Goal: Entertainment & Leisure: Consume media (video, audio)

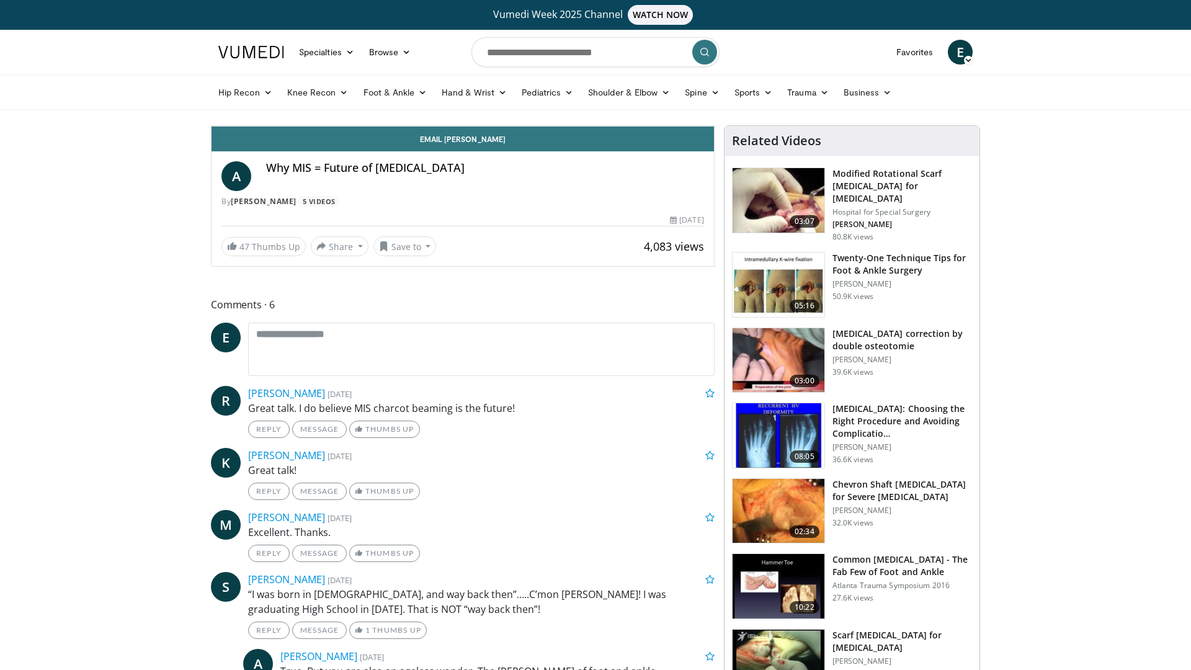
click at [631, 126] on div "10 seconds Tap to unmute" at bounding box center [463, 126] width 503 height 0
click at [714, 126] on span "Video Player" at bounding box center [701, 113] width 25 height 25
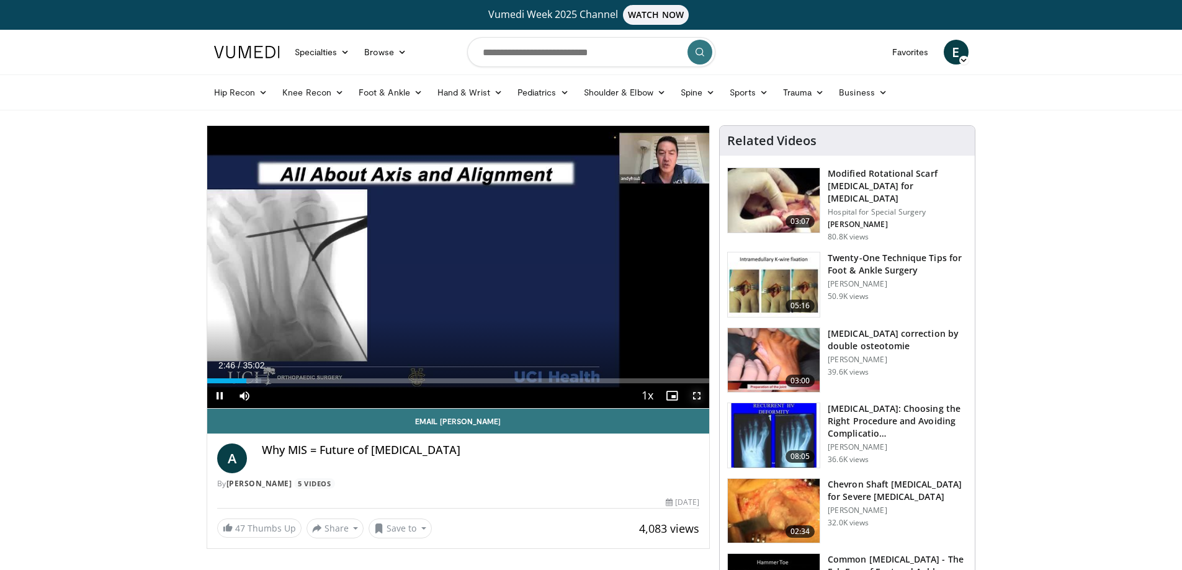
click at [702, 397] on span "Video Player" at bounding box center [696, 395] width 25 height 25
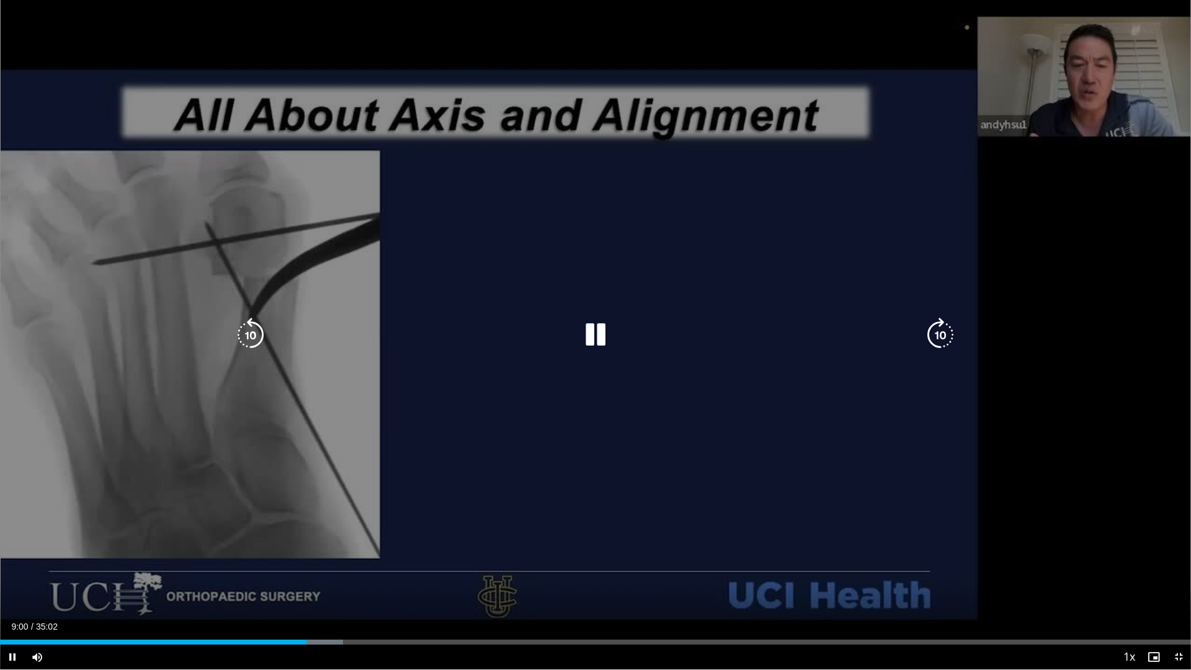
click at [604, 339] on icon "Video Player" at bounding box center [595, 335] width 35 height 35
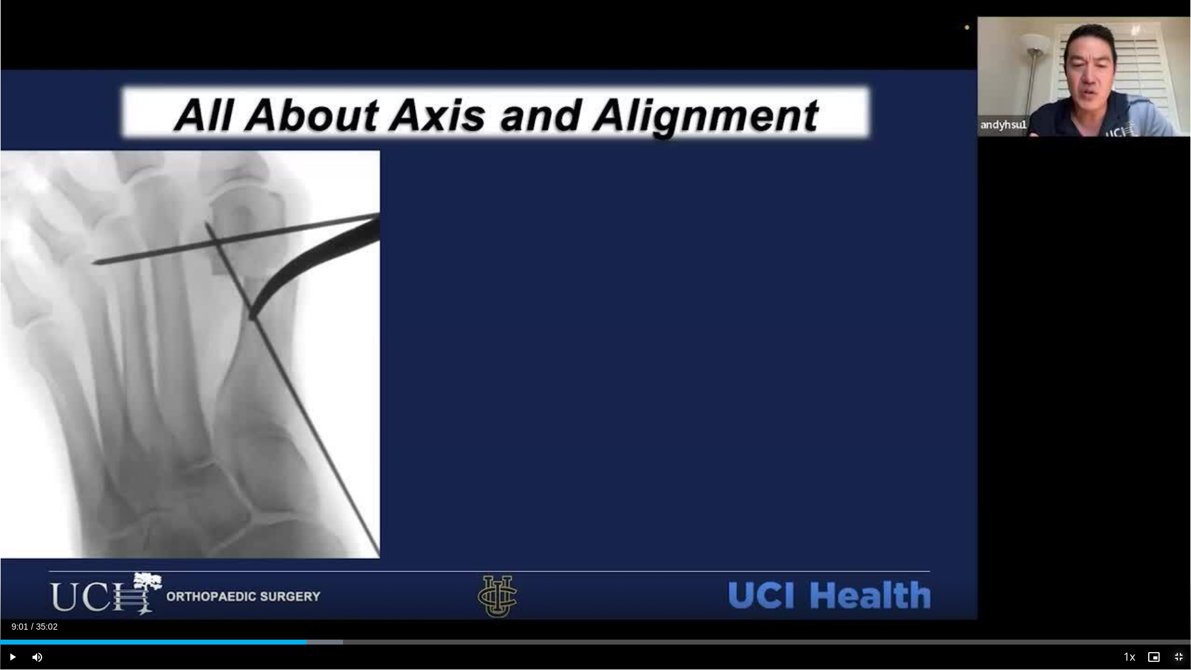
click at [1178, 655] on span "Video Player" at bounding box center [1178, 657] width 25 height 25
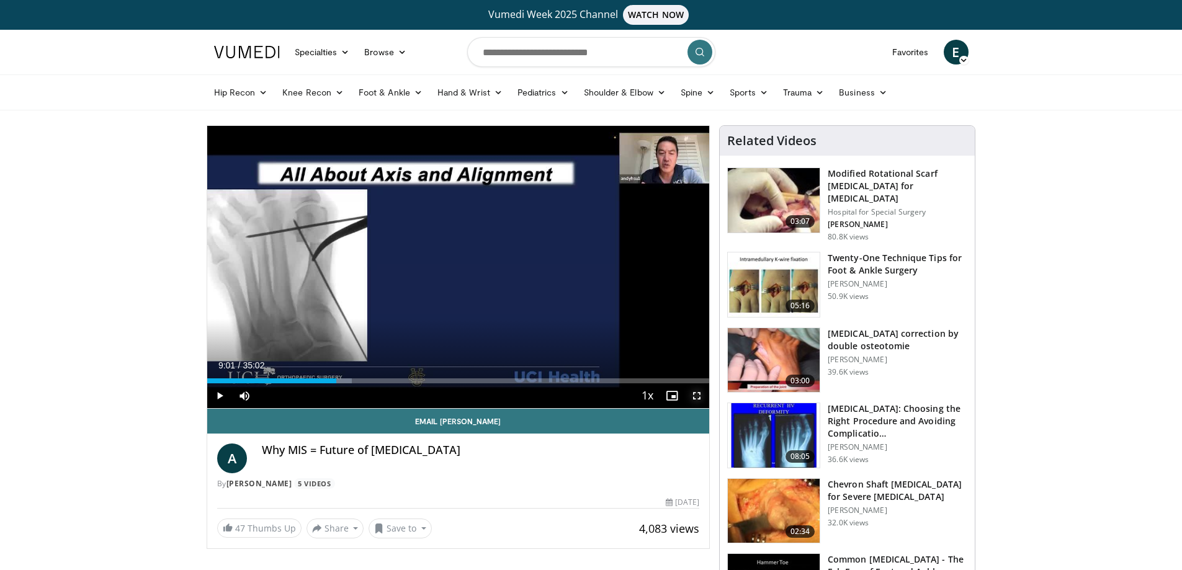
drag, startPoint x: 699, startPoint y: 396, endPoint x: 763, endPoint y: 400, distance: 64.0
click at [700, 398] on span "Video Player" at bounding box center [696, 395] width 25 height 25
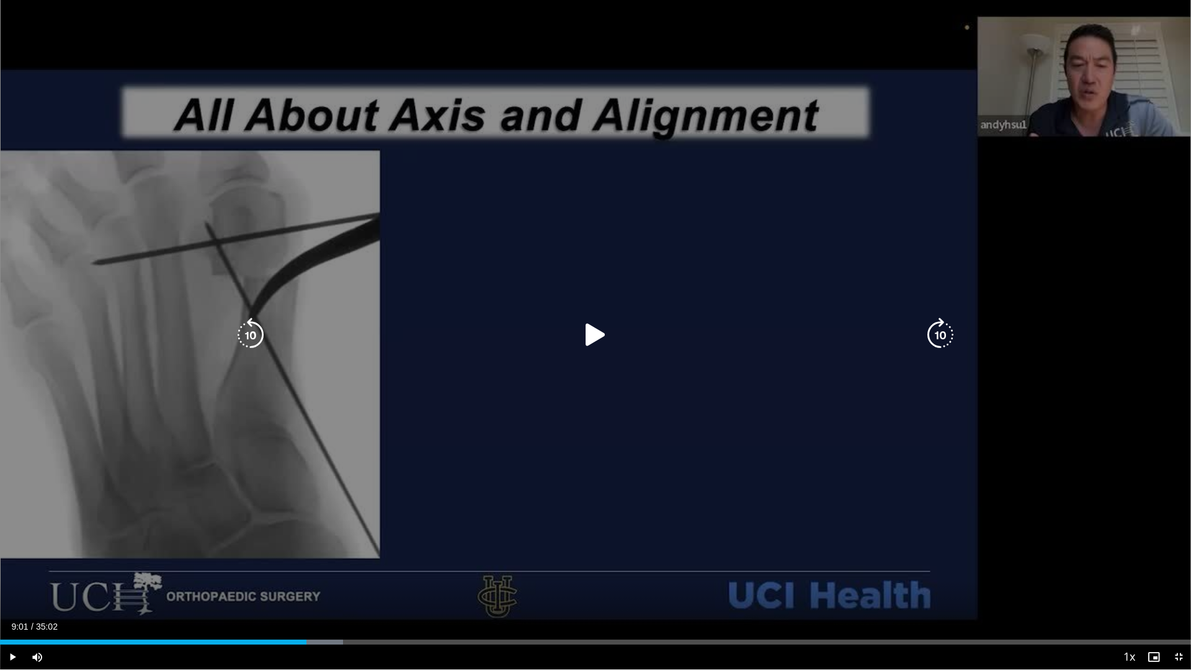
click at [596, 329] on icon "Video Player" at bounding box center [595, 335] width 35 height 35
click at [609, 334] on icon "Video Player" at bounding box center [595, 335] width 35 height 35
click at [615, 347] on div "Video Player" at bounding box center [595, 335] width 715 height 25
click at [599, 332] on icon "Video Player" at bounding box center [595, 335] width 35 height 35
click at [256, 330] on icon "Video Player" at bounding box center [250, 335] width 35 height 35
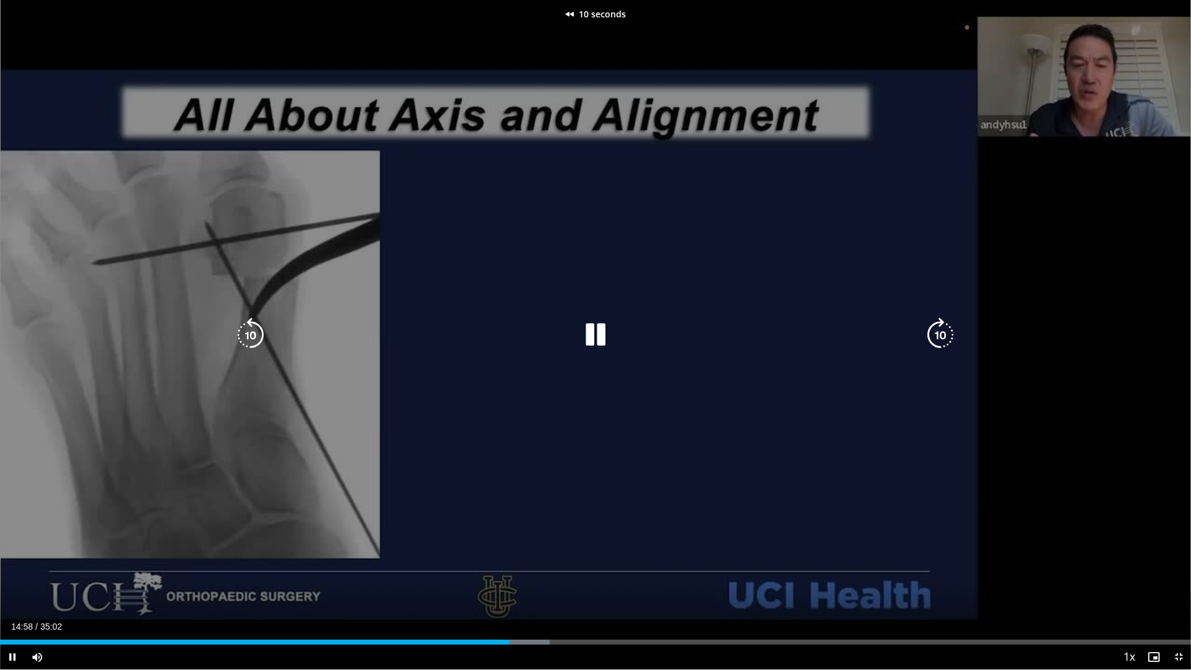
click at [595, 345] on icon "Video Player" at bounding box center [595, 335] width 35 height 35
click at [599, 335] on div "10 seconds Tap to unmute" at bounding box center [595, 334] width 1191 height 669
click at [250, 339] on icon "Video Player" at bounding box center [250, 335] width 35 height 35
click at [266, 326] on icon "Video Player" at bounding box center [250, 335] width 35 height 35
click at [260, 328] on icon "Video Player" at bounding box center [250, 335] width 35 height 35
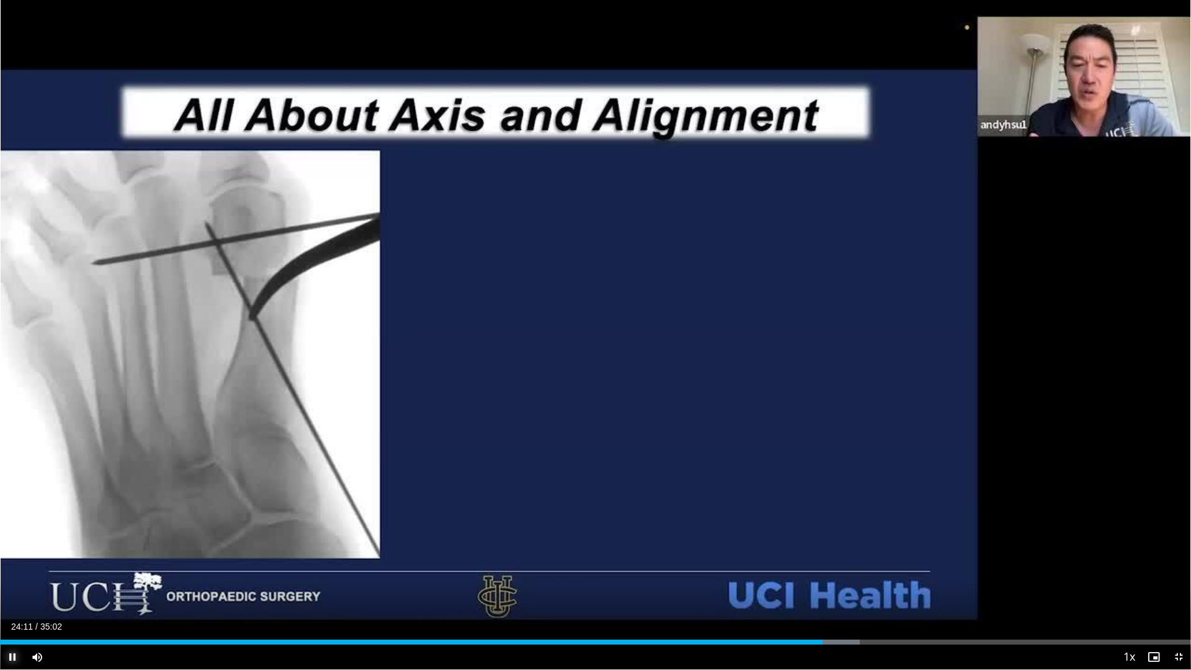
click at [10, 655] on span "Video Player" at bounding box center [12, 657] width 25 height 25
click at [1181, 655] on span "Video Player" at bounding box center [1178, 657] width 25 height 25
